Goal: Check status

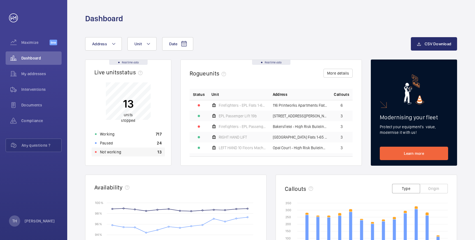
click at [114, 150] on p "Not working" at bounding box center [110, 152] width 21 height 6
